Goal: Task Accomplishment & Management: Manage account settings

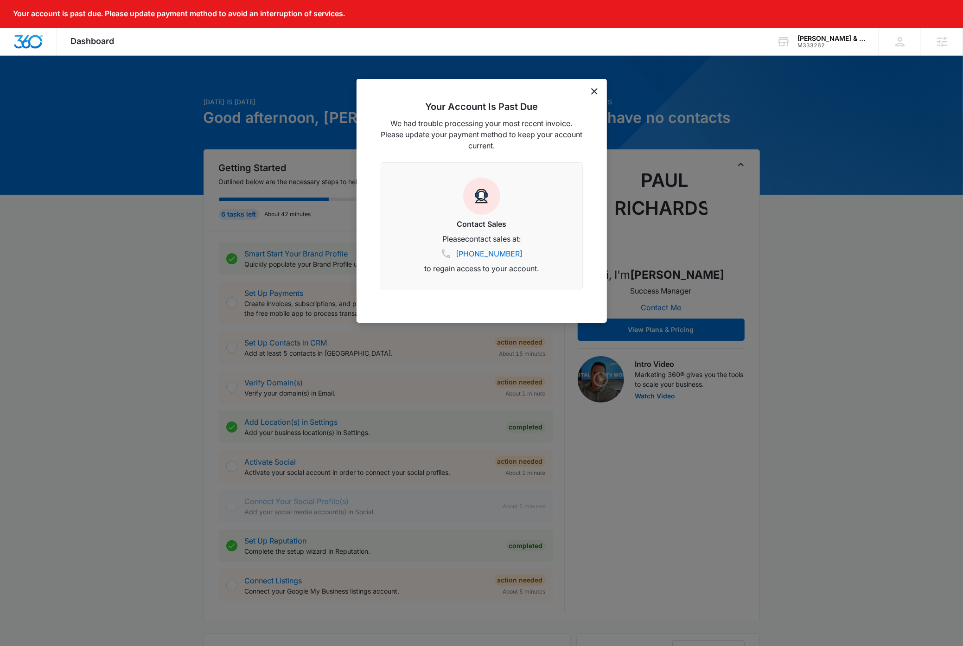
click at [846, 237] on div at bounding box center [481, 323] width 963 height 646
click at [597, 93] on icon "dismiss this dialog" at bounding box center [594, 91] width 6 height 6
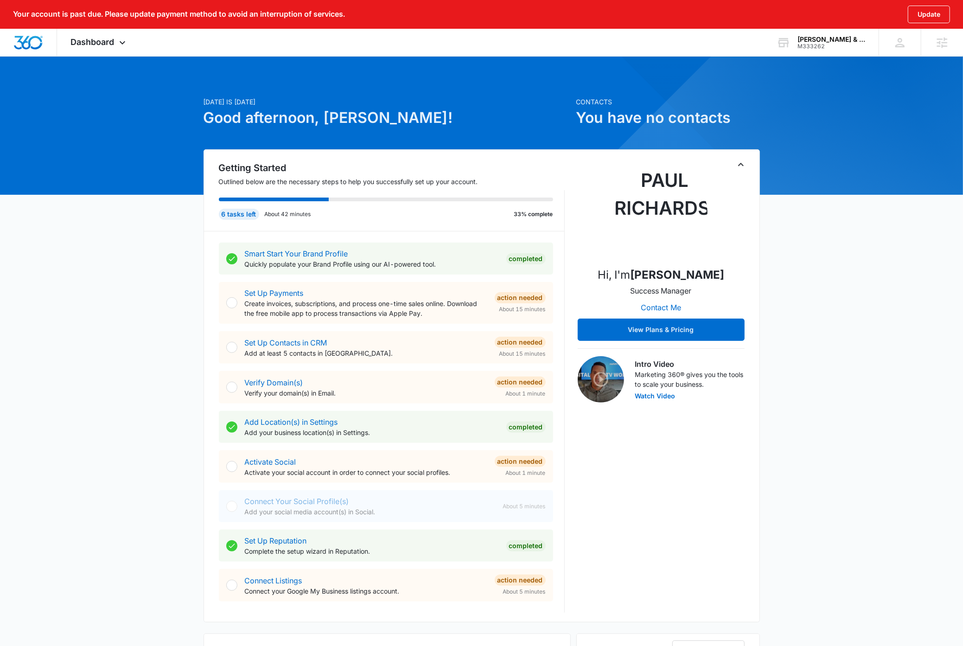
click at [863, 310] on div "[DATE] is [DATE] Good afternoon, [PERSON_NAME]! Contacts You have no contacts G…" at bounding box center [481, 589] width 963 height 1045
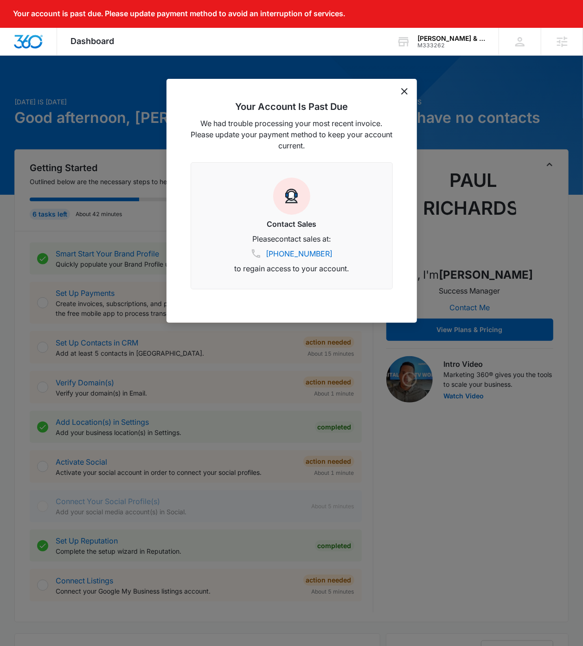
click at [407, 90] on icon "dismiss this dialog" at bounding box center [404, 91] width 6 height 6
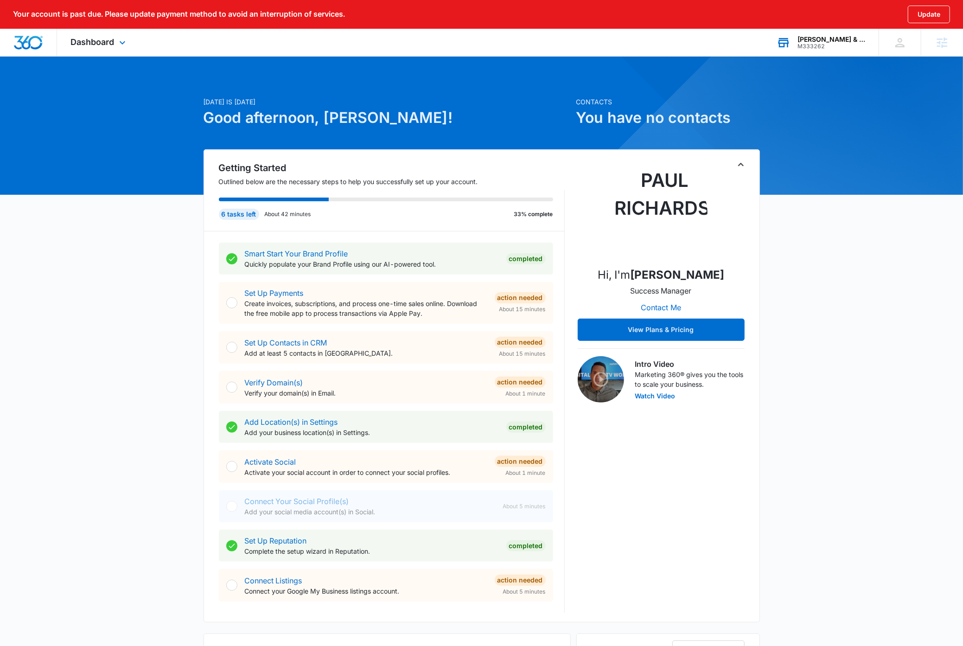
click at [592, 38] on div "[PERSON_NAME] & [PERSON_NAME]" at bounding box center [832, 39] width 68 height 7
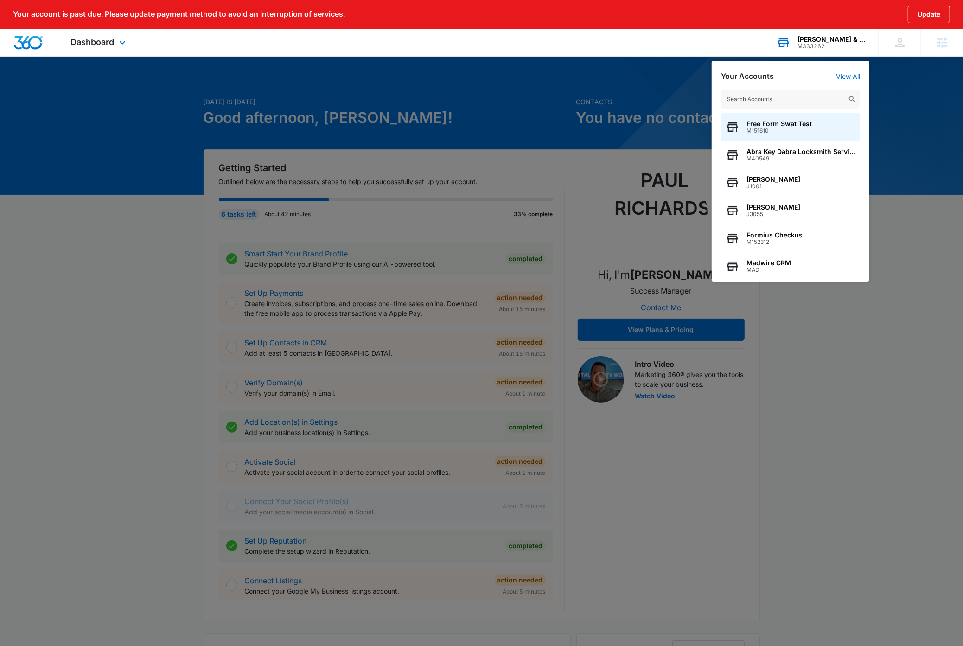
click at [592, 101] on input "text" at bounding box center [790, 99] width 139 height 19
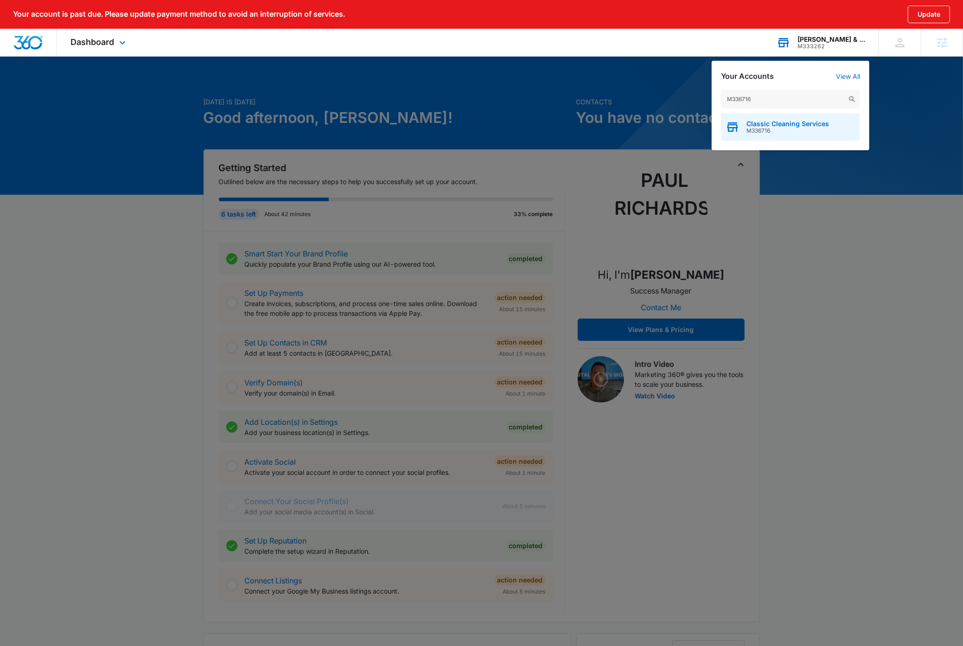
type input "M336716"
click at [592, 126] on span "Classic Cleaning Services" at bounding box center [788, 123] width 83 height 7
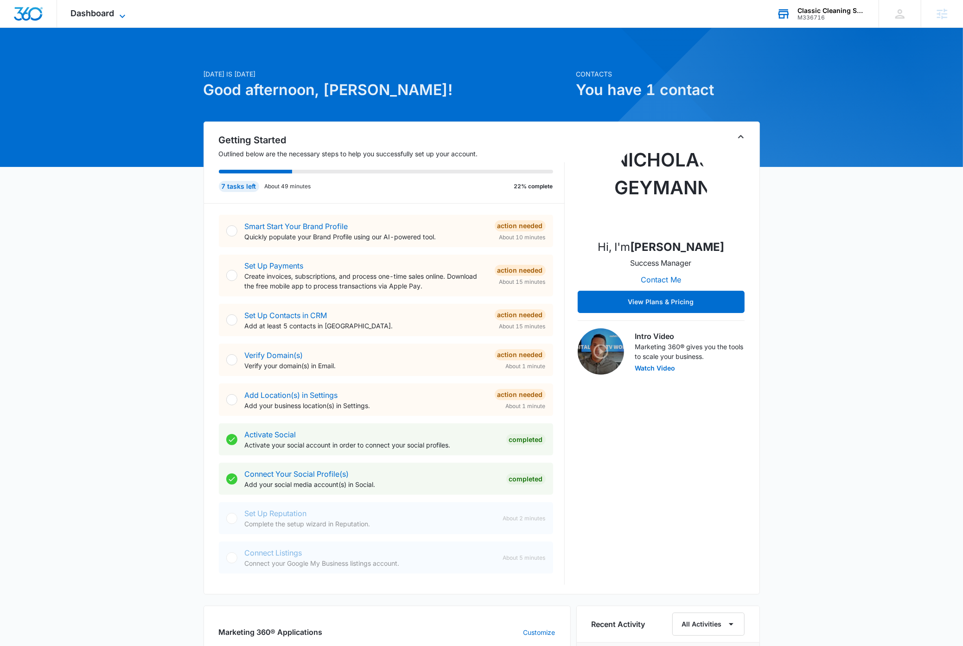
click at [116, 13] on div "Dashboard Apps Reputation Websites Forms CRM Email Social Content Ads Intellige…" at bounding box center [99, 13] width 85 height 27
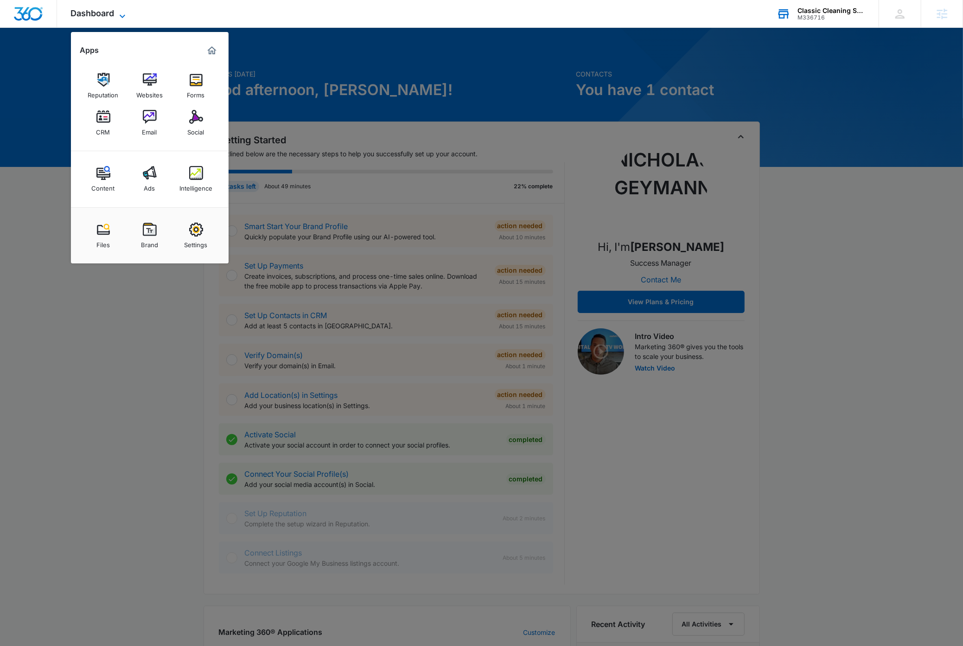
click at [120, 14] on icon at bounding box center [122, 16] width 11 height 11
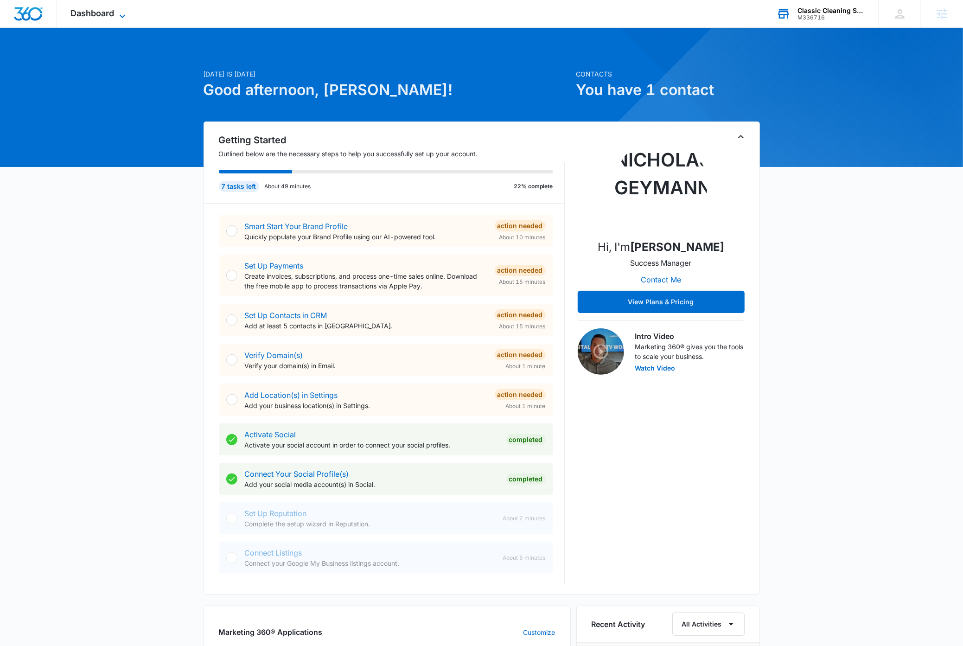
click at [120, 14] on icon at bounding box center [122, 16] width 11 height 11
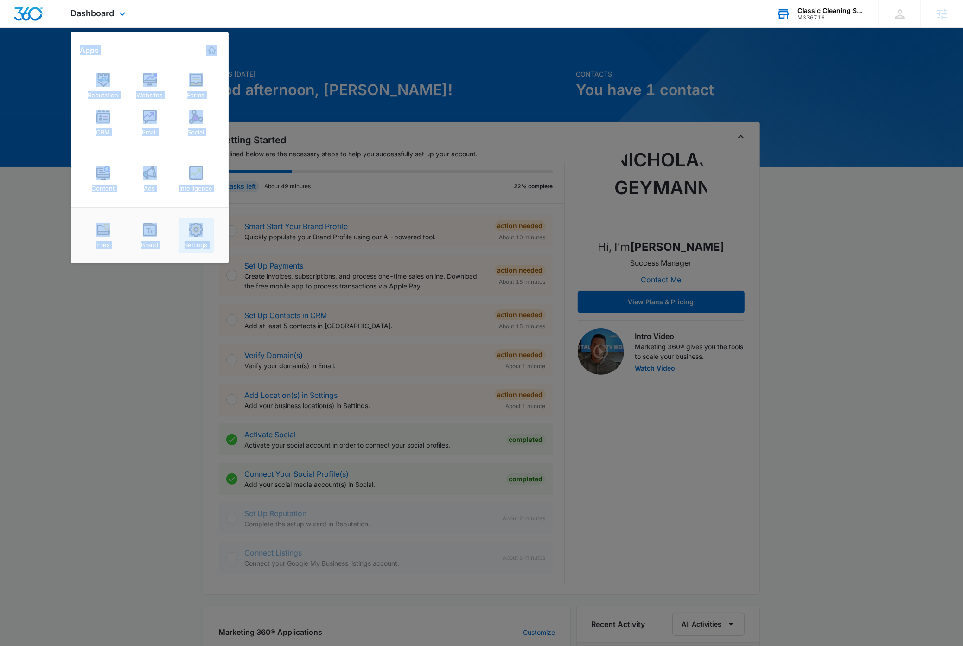
click at [200, 234] on img at bounding box center [196, 230] width 14 height 14
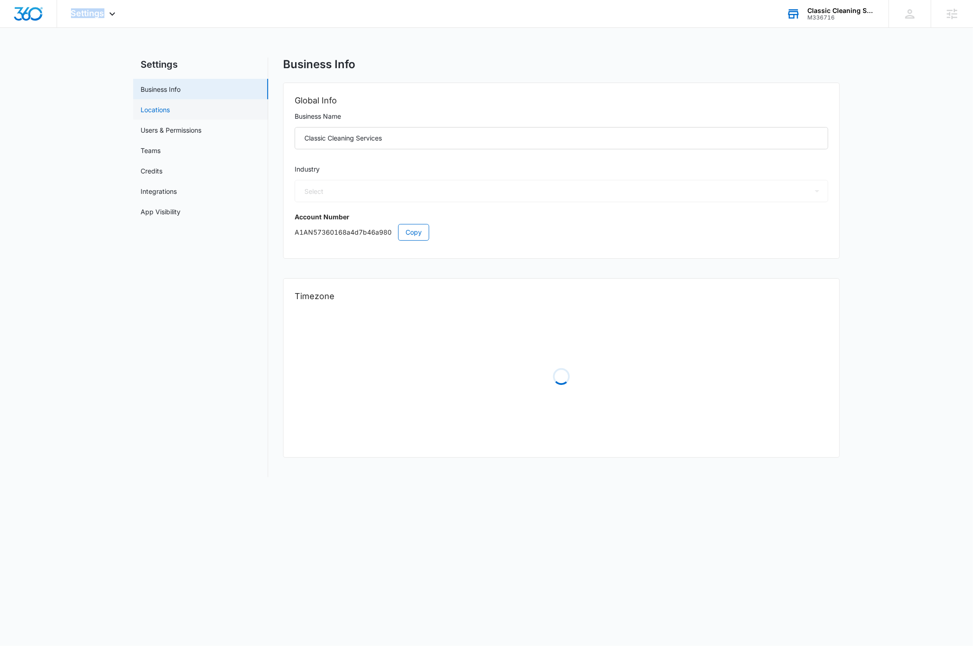
select select "38"
select select "US"
select select "America/Denver"
click at [173, 130] on link "Users & Permissions" at bounding box center [171, 130] width 61 height 10
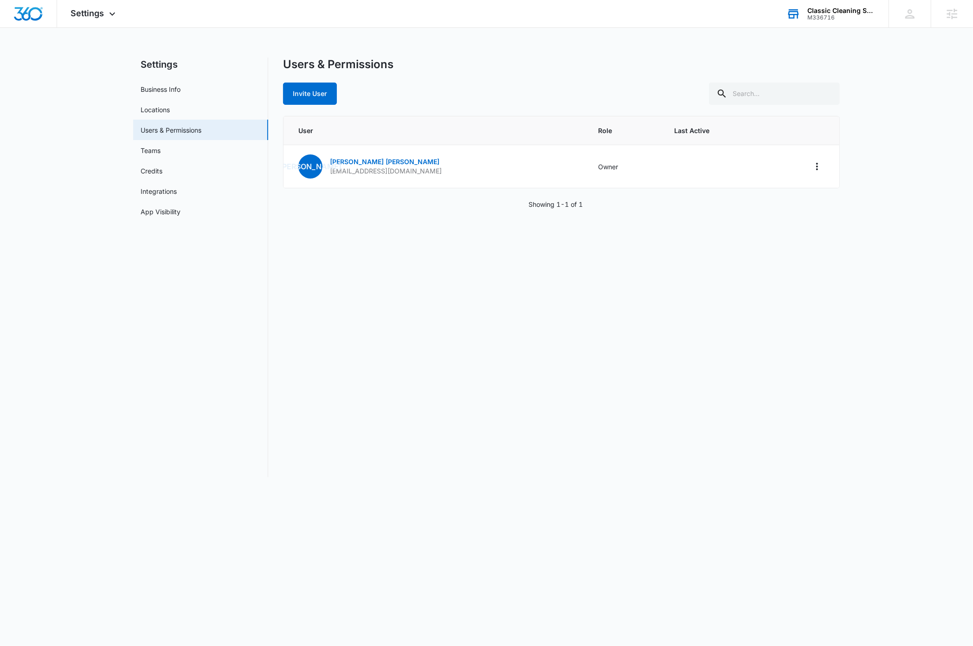
click at [207, 322] on nav "Settings Business Info Locations Users & Permissions Teams Credits Integrations…" at bounding box center [200, 268] width 135 height 420
click at [358, 160] on link "Jodi Ayotte" at bounding box center [384, 162] width 109 height 8
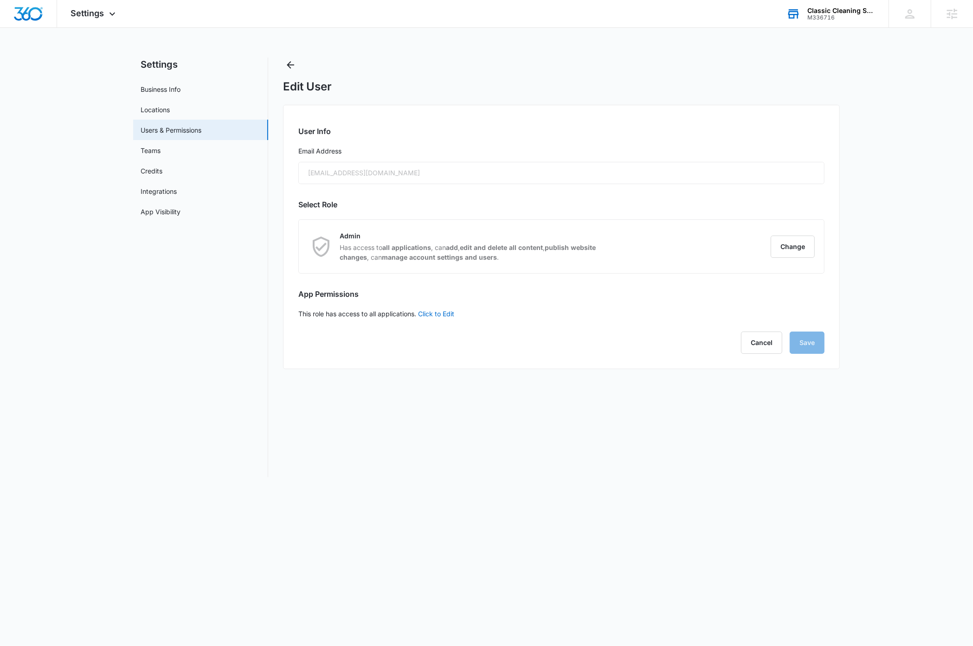
click at [167, 433] on nav "Settings Business Info Locations Users & Permissions Teams Credits Integrations…" at bounding box center [200, 268] width 135 height 420
click at [405, 173] on div "jodiayotte1984@gmail.com" at bounding box center [561, 173] width 526 height 22
drag, startPoint x: 141, startPoint y: 296, endPoint x: 164, endPoint y: 217, distance: 82.4
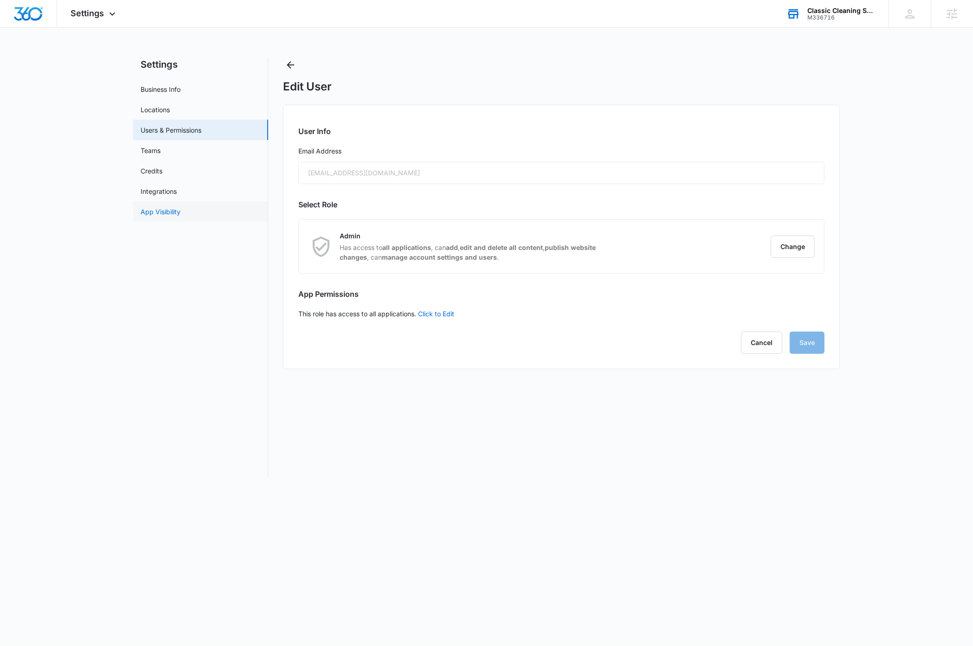
click at [142, 294] on nav "Settings Business Info Locations Users & Permissions Teams Credits Integrations…" at bounding box center [200, 268] width 135 height 420
click at [164, 87] on link "Business Info" at bounding box center [161, 89] width 40 height 10
select select "38"
select select "US"
select select "America/Denver"
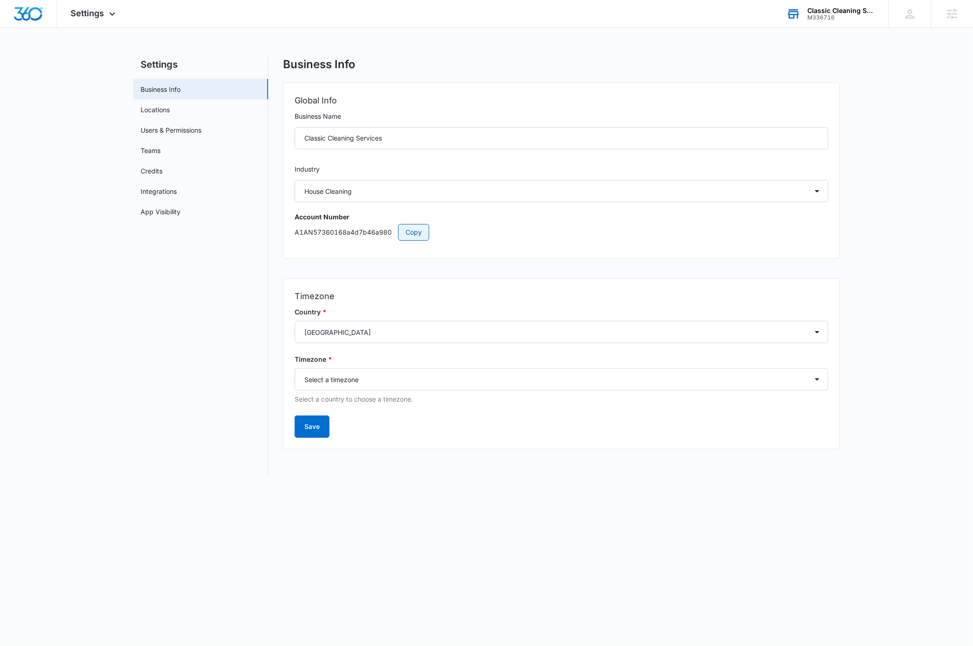
click at [419, 237] on span "Copy" at bounding box center [413, 232] width 16 height 10
drag, startPoint x: 35, startPoint y: 19, endPoint x: 36, endPoint y: 25, distance: 6.0
click at [35, 19] on img "Dashboard" at bounding box center [28, 14] width 30 height 14
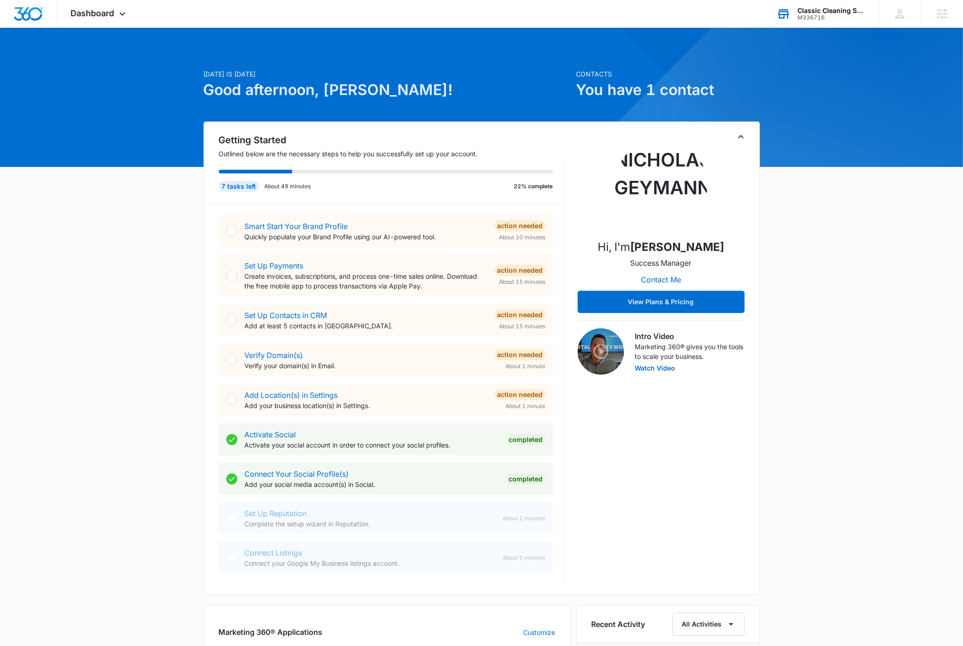
click at [592, 284] on div "Today is Wednesday, September 3rd Good afternoon, Dave! Contacts You have 1 con…" at bounding box center [481, 540] width 963 height 1003
click at [592, 137] on icon "Toggle Collapse" at bounding box center [741, 136] width 6 height 3
